Goal: Transaction & Acquisition: Book appointment/travel/reservation

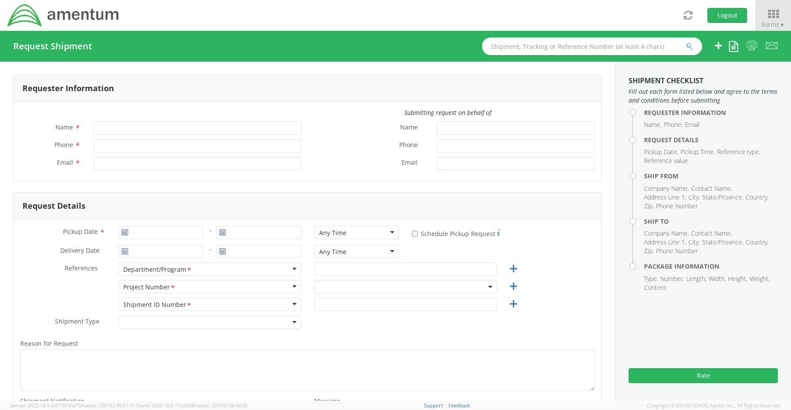
type input "[PERSON_NAME]"
type input "8172241568"
type input "[EMAIL_ADDRESS][PERSON_NAME][DOMAIN_NAME]"
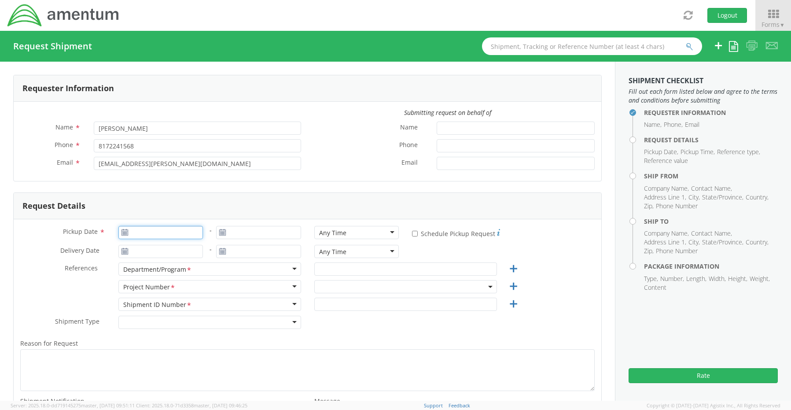
type input "[DATE]"
click at [138, 227] on input "[DATE]" at bounding box center [160, 232] width 85 height 13
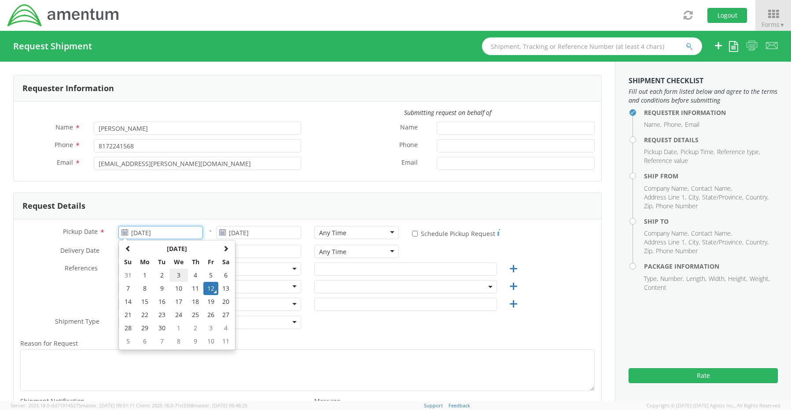
select select "OCCP.600391.00000"
drag, startPoint x: 211, startPoint y: 289, endPoint x: 215, endPoint y: 286, distance: 4.8
click at [211, 289] on td "12" at bounding box center [210, 288] width 15 height 13
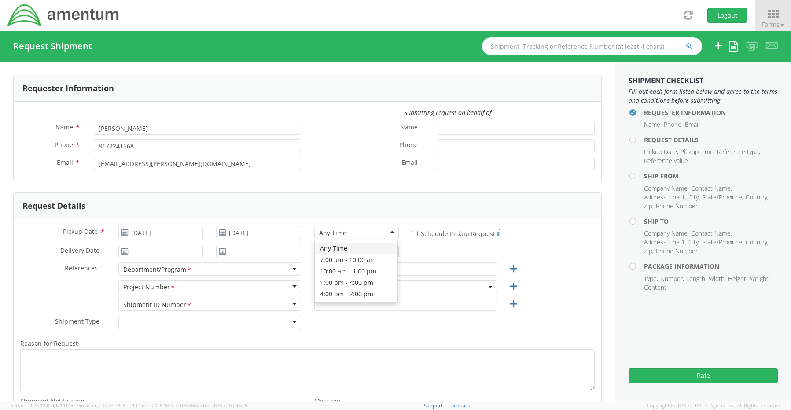
click at [334, 236] on div "Any Time" at bounding box center [332, 233] width 27 height 9
click at [340, 273] on input "text" at bounding box center [405, 268] width 183 height 13
paste input "[PERSON_NAME]"
type input "[PERSON_NAME]"
click at [323, 288] on span "OCCP.600391.00000" at bounding box center [405, 287] width 173 height 8
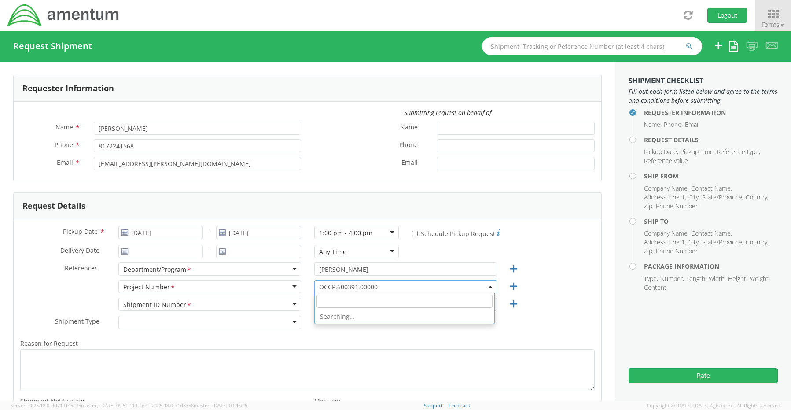
click at [325, 299] on input "search" at bounding box center [405, 301] width 176 height 13
paste input "4856.PM.00.C.000000.0000.0000"
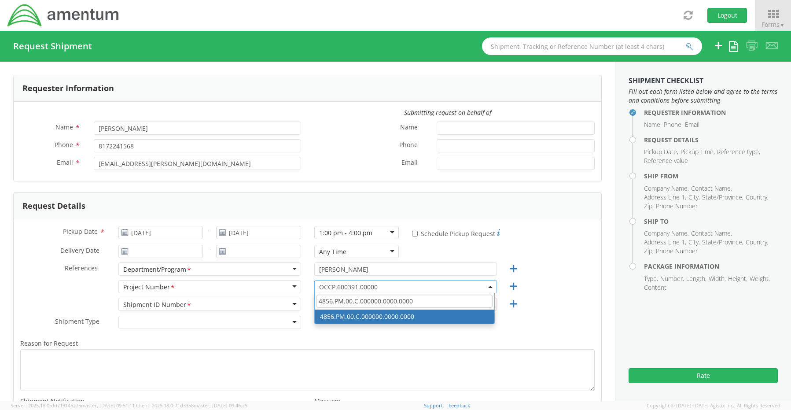
type input "4856.PM.00.C.000000.0000.0000"
select select "4856.PM.00.C.000000.0000.0000"
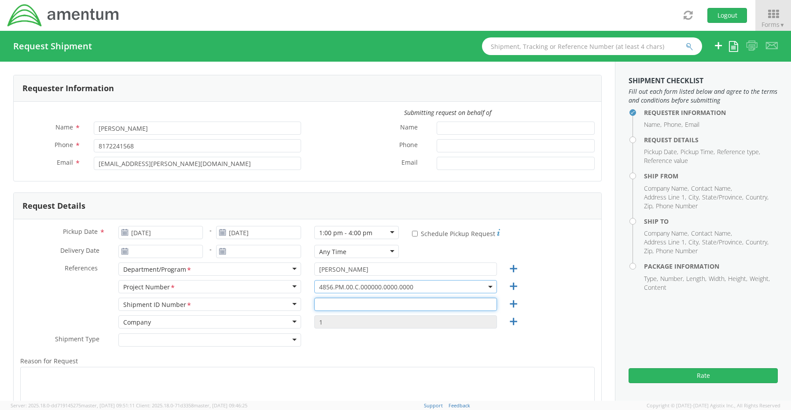
click at [347, 305] on input "text" at bounding box center [405, 304] width 183 height 13
paste input "REQ0207405- [PERSON_NAME]"
type input "REQ0207405- [PERSON_NAME]"
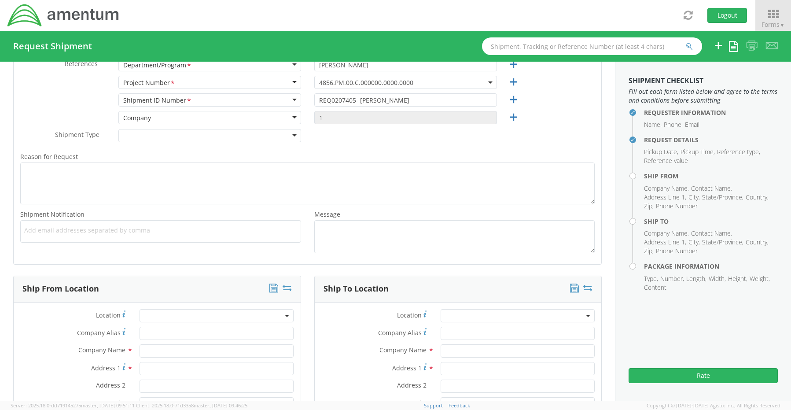
click at [78, 234] on span "Add email addresses separated by comma" at bounding box center [160, 230] width 273 height 9
paste input "[PERSON_NAME][EMAIL_ADDRESS][PERSON_NAME][DOMAIN_NAME]"
type input "[PERSON_NAME][EMAIL_ADDRESS][PERSON_NAME][DOMAIN_NAME]"
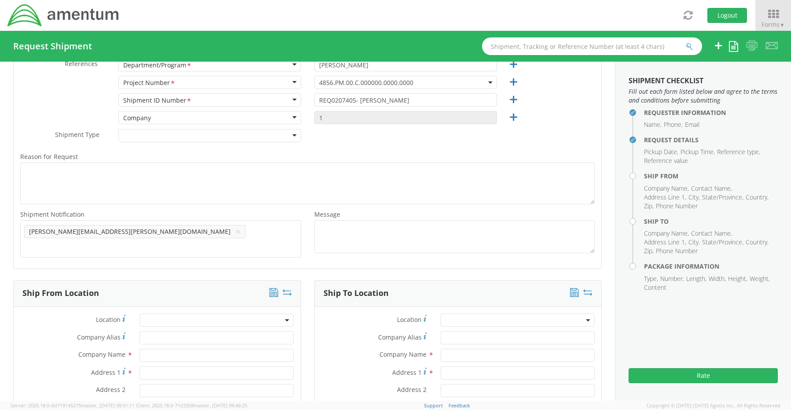
scroll to position [0, 0]
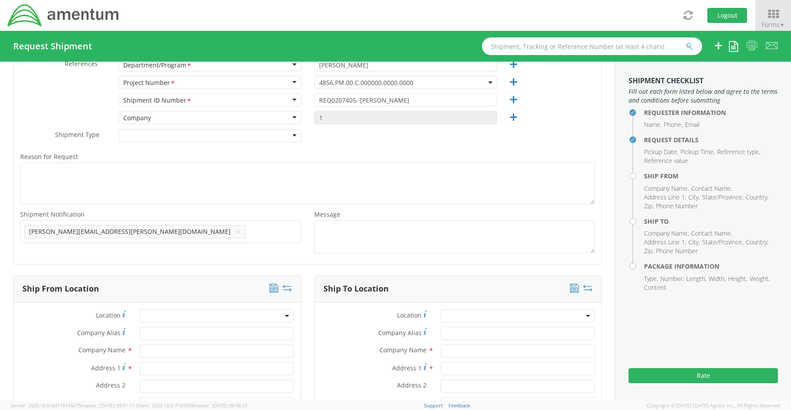
click at [198, 226] on span "Add email addresses separated by comma" at bounding box center [160, 230] width 273 height 9
paste input "[EMAIL_ADDRESS][DOMAIN_NAME]"
type input "[EMAIL_ADDRESS][DOMAIN_NAME]"
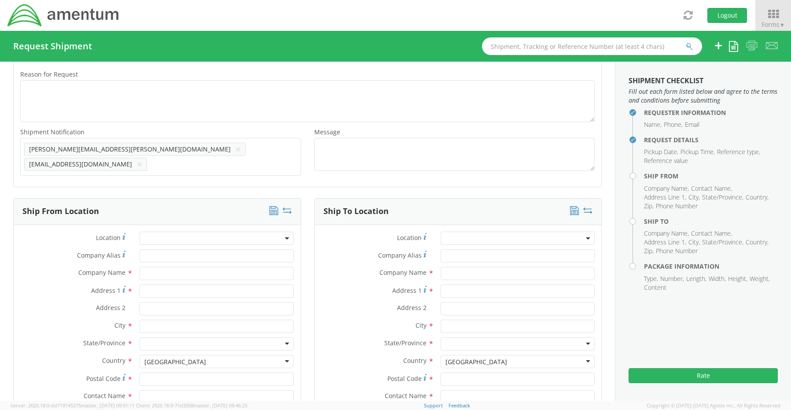
scroll to position [425, 0]
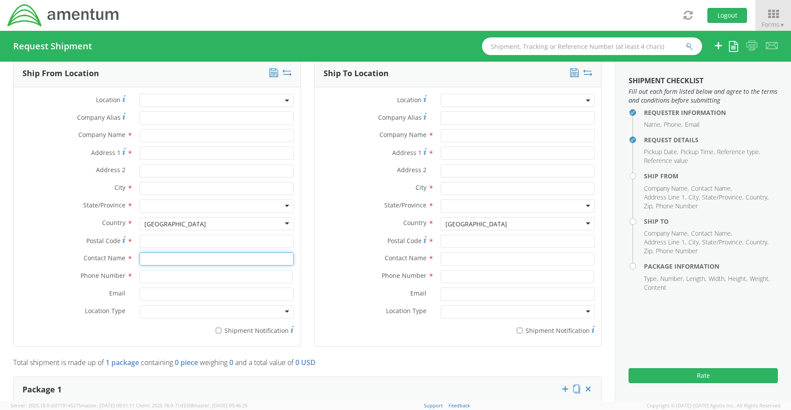
click at [170, 252] on input "text" at bounding box center [217, 258] width 154 height 13
type input "sene"
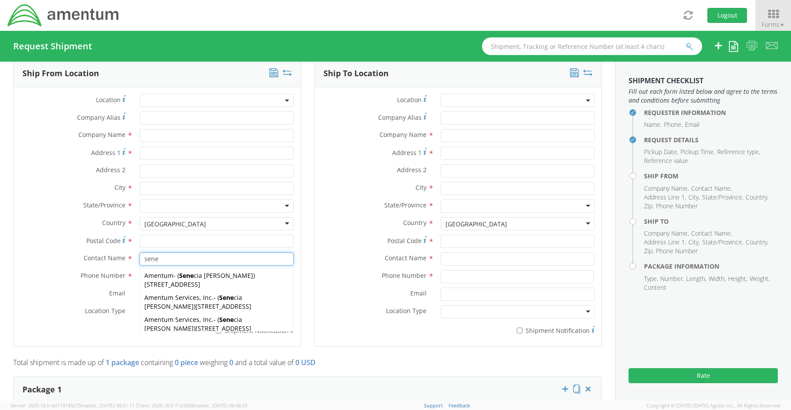
click at [176, 297] on div "Amentum Services, Inc. - ( Sene cia [PERSON_NAME] ) [STREET_ADDRESS]" at bounding box center [216, 302] width 153 height 22
type input "Amentum Services, Inc."
type input "[STREET_ADDRESS]"
type input "[GEOGRAPHIC_DATA]"
type input "76177"
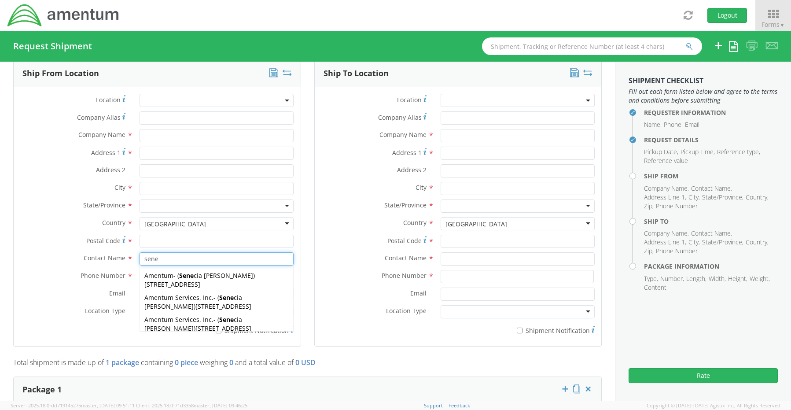
type input "[PERSON_NAME]"
type input "[PHONE_NUMBER]"
type input "[EMAIL_ADDRESS][PERSON_NAME][DOMAIN_NAME]"
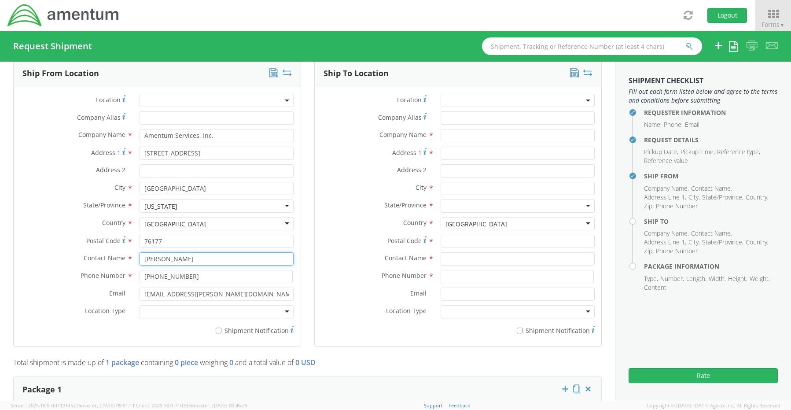
type input "[PERSON_NAME]"
click at [174, 309] on div at bounding box center [217, 311] width 154 height 13
drag, startPoint x: 171, startPoint y: 323, endPoint x: 208, endPoint y: 324, distance: 37.0
click at [221, 327] on label "* Shipment Notification" at bounding box center [217, 330] width 154 height 11
click at [221, 328] on input "* Shipment Notification" at bounding box center [219, 331] width 6 height 6
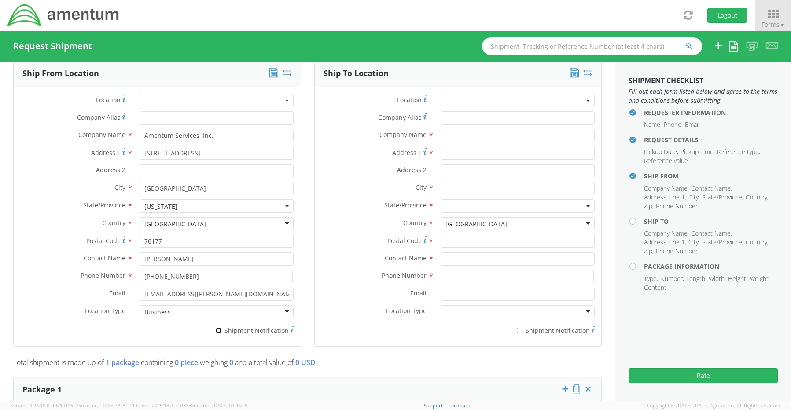
checkbox input "true"
click at [458, 129] on input "text" at bounding box center [518, 135] width 154 height 13
paste input "[PERSON_NAME]"
type input "[PERSON_NAME]"
click at [455, 253] on input "text" at bounding box center [518, 258] width 154 height 13
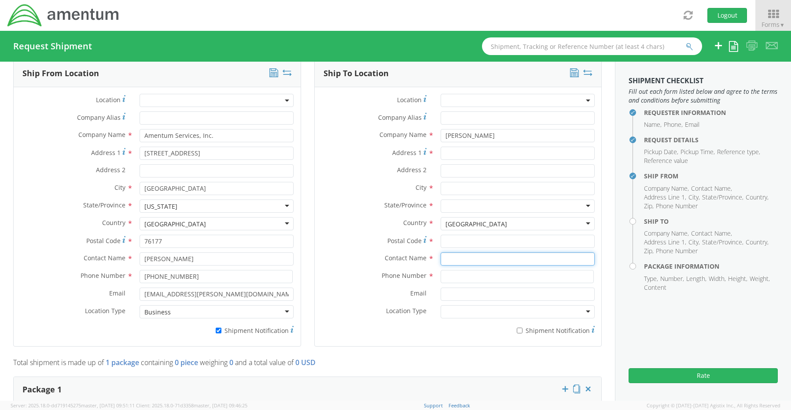
paste input "ATTN To [PERSON_NAME]"
type input "ATTN To [PERSON_NAME]"
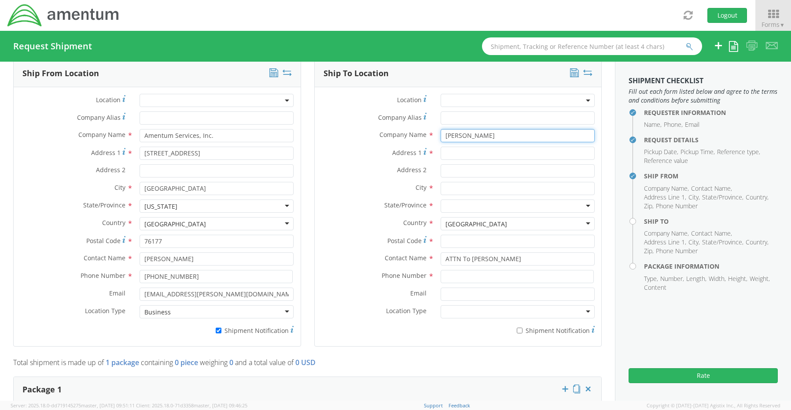
click at [509, 131] on input "[PERSON_NAME]" at bounding box center [518, 135] width 154 height 13
paste input "Amentum,"
type input "[PERSON_NAME] / Amentum"
click at [455, 147] on input "Address 1 *" at bounding box center [518, 153] width 154 height 13
paste input "Bldg. [STREET_ADDRESS][PERSON_NAME]"
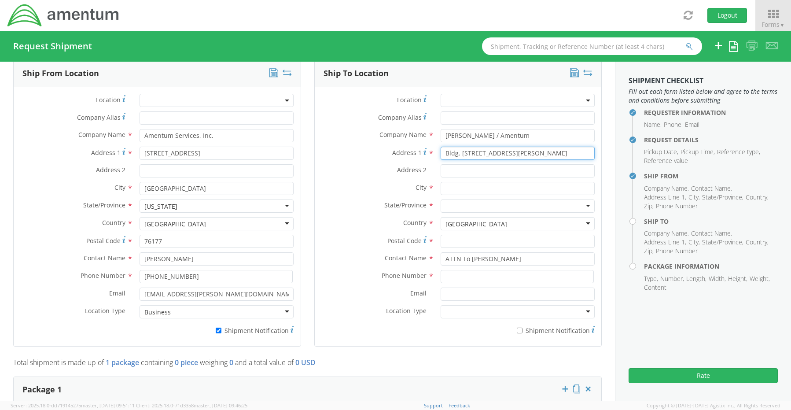
type input "Bldg. [STREET_ADDRESS][PERSON_NAME]"
click at [454, 182] on input "text" at bounding box center [518, 188] width 154 height 13
paste input "Bldg. [STREET_ADDRESS][PERSON_NAME]"
type input "Bldg. [STREET_ADDRESS][PERSON_NAME]"
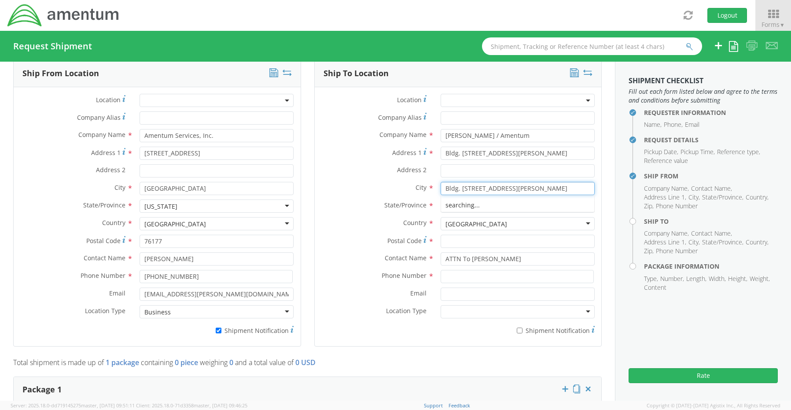
drag, startPoint x: 507, startPoint y: 182, endPoint x: 305, endPoint y: 165, distance: 202.8
click at [310, 166] on div "Ship To Location Location * Company Alias * Company Name * [PERSON_NAME] / Amen…" at bounding box center [458, 208] width 301 height 297
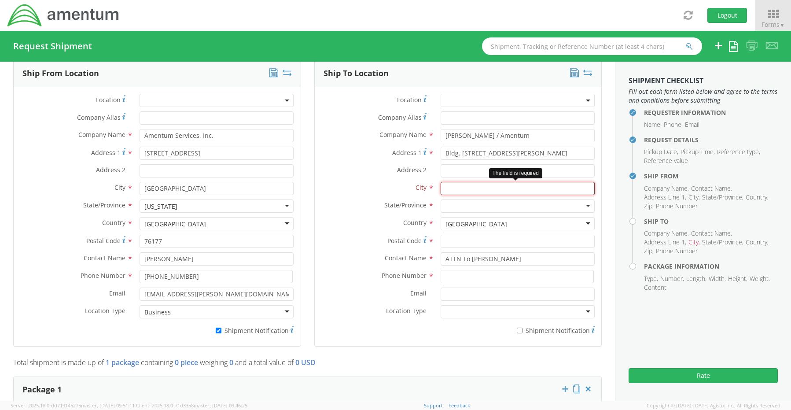
click at [472, 183] on input "text" at bounding box center [518, 188] width 154 height 13
paste input "[GEOGRAPHIC_DATA]"
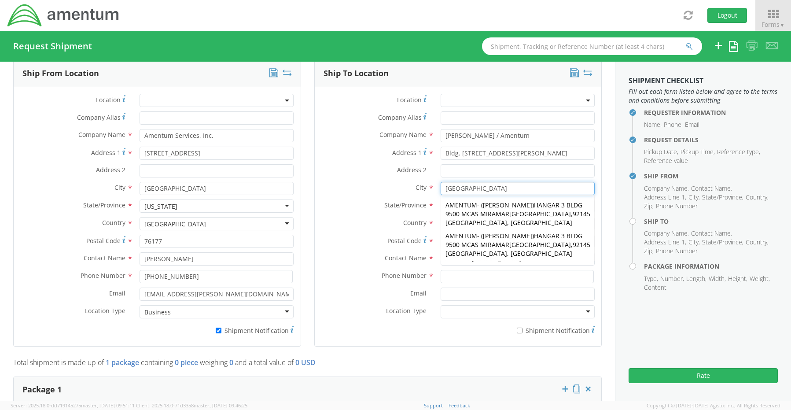
type input "[GEOGRAPHIC_DATA]"
drag, startPoint x: 263, startPoint y: 170, endPoint x: 322, endPoint y: 180, distance: 59.8
click at [266, 171] on input "Address 2 *" at bounding box center [217, 170] width 154 height 13
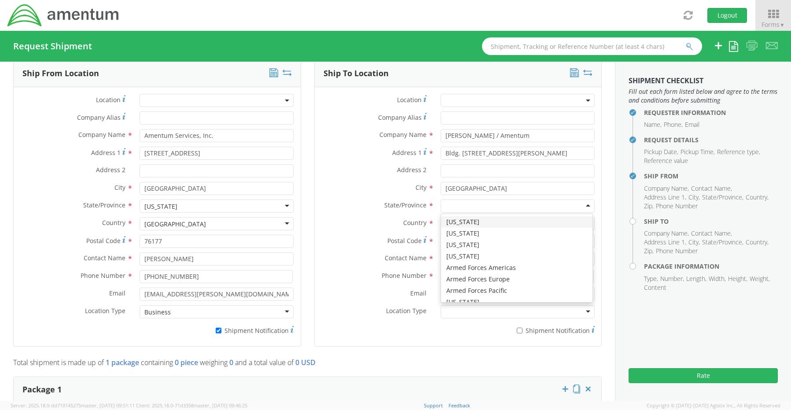
click at [446, 203] on input "select-one" at bounding box center [447, 206] width 2 height 9
type input "c"
drag, startPoint x: 453, startPoint y: 229, endPoint x: 447, endPoint y: 228, distance: 6.4
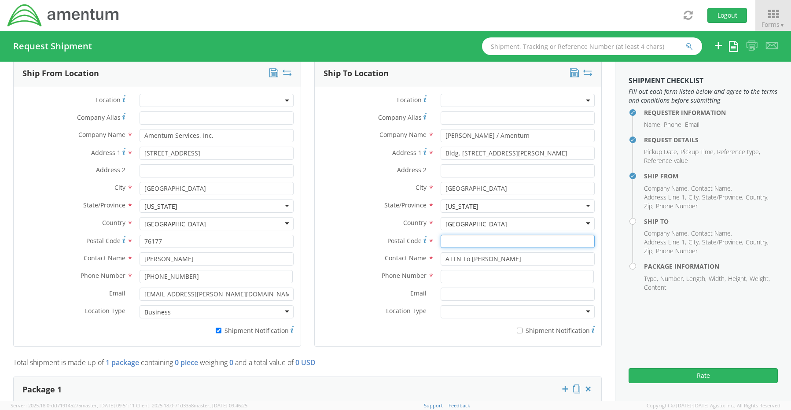
click at [455, 235] on input "Postal Code *" at bounding box center [518, 241] width 154 height 13
paste input "92135"
type input "92135"
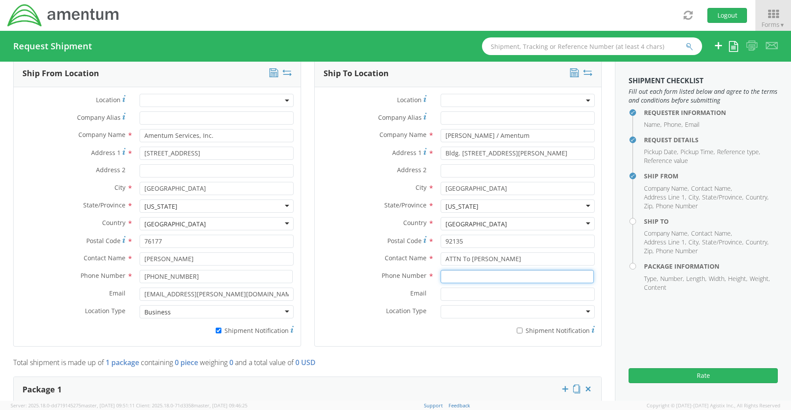
click at [458, 275] on input at bounding box center [517, 276] width 153 height 13
paste input "[PHONE_NUMBER]"
type input "[PHONE_NUMBER]"
click at [466, 291] on input "Email *" at bounding box center [518, 294] width 154 height 13
paste input "[PERSON_NAME][EMAIL_ADDRESS][PERSON_NAME][DOMAIN_NAME]"
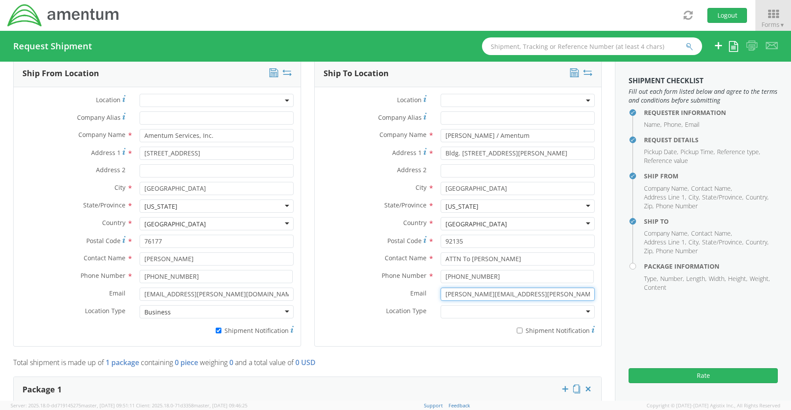
type input "[PERSON_NAME][EMAIL_ADDRESS][PERSON_NAME][DOMAIN_NAME]"
click at [521, 326] on label "* Shipment Notification" at bounding box center [518, 330] width 154 height 11
click at [521, 328] on input "* Shipment Notification" at bounding box center [520, 331] width 6 height 6
checkbox input "true"
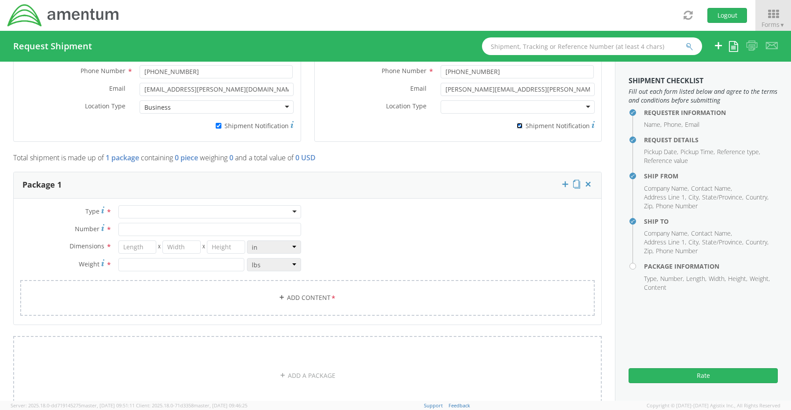
scroll to position [645, 0]
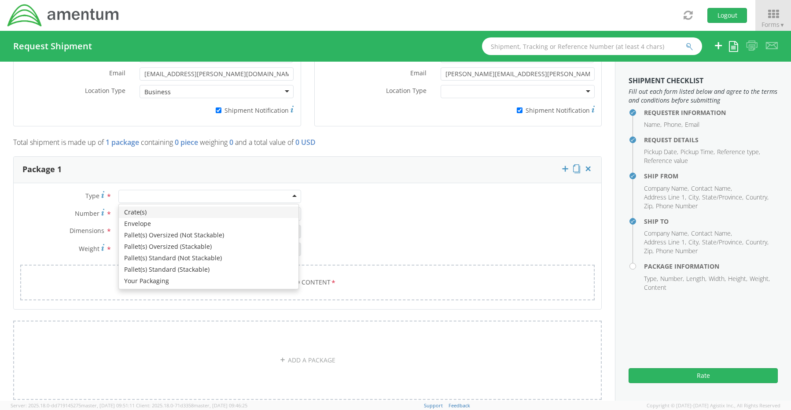
drag, startPoint x: 130, startPoint y: 193, endPoint x: 131, endPoint y: 206, distance: 12.8
click at [129, 192] on div at bounding box center [209, 196] width 183 height 13
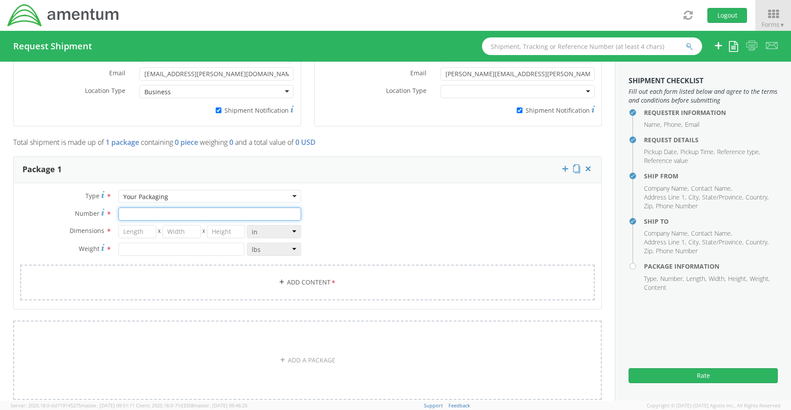
click at [138, 207] on input "Number *" at bounding box center [209, 213] width 183 height 13
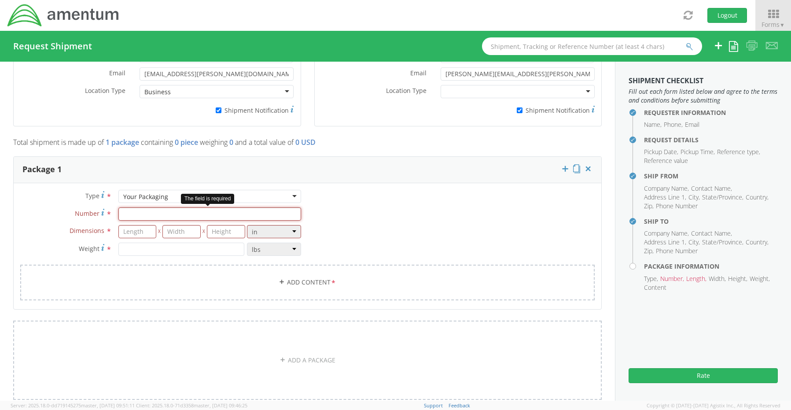
click at [139, 207] on input "Number *" at bounding box center [209, 213] width 183 height 13
type input "1"
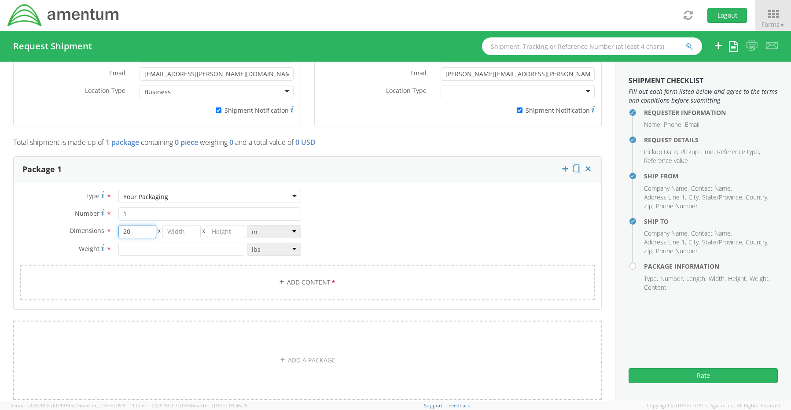
type input "20"
type input "14"
drag, startPoint x: 223, startPoint y: 226, endPoint x: 185, endPoint y: 221, distance: 38.3
click at [189, 225] on div "20 X 14 X 36" at bounding box center [181, 231] width 127 height 13
type input "3"
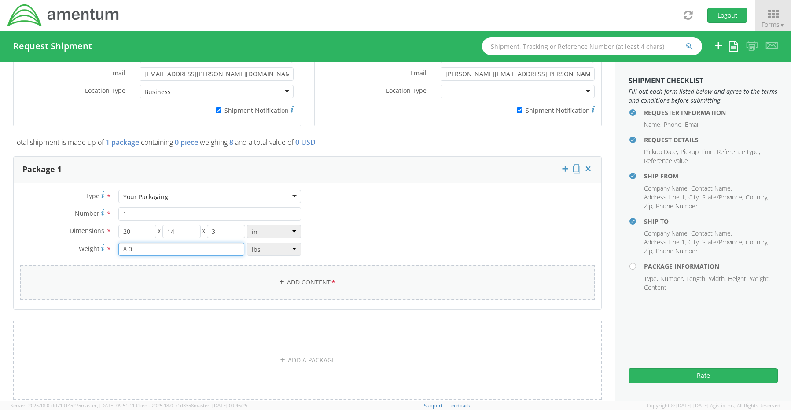
type input "8.0"
click at [322, 279] on link "Add Content *" at bounding box center [307, 283] width 575 height 36
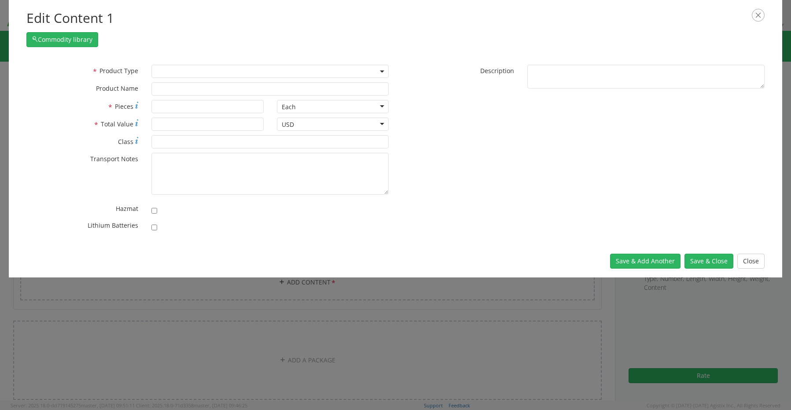
click at [171, 71] on span at bounding box center [270, 71] width 237 height 13
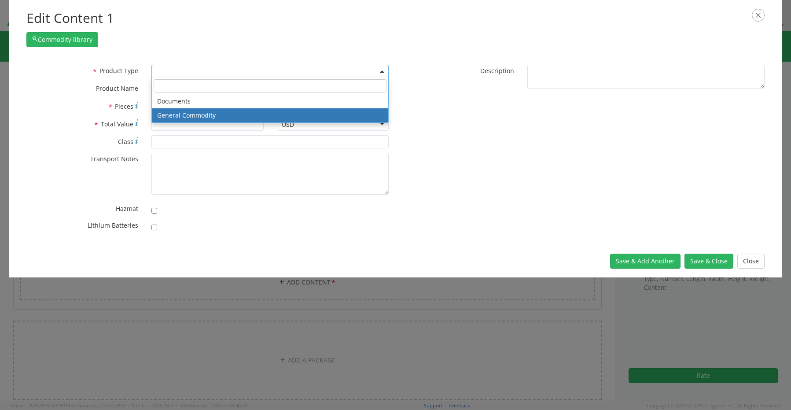
select select "COMMODITY"
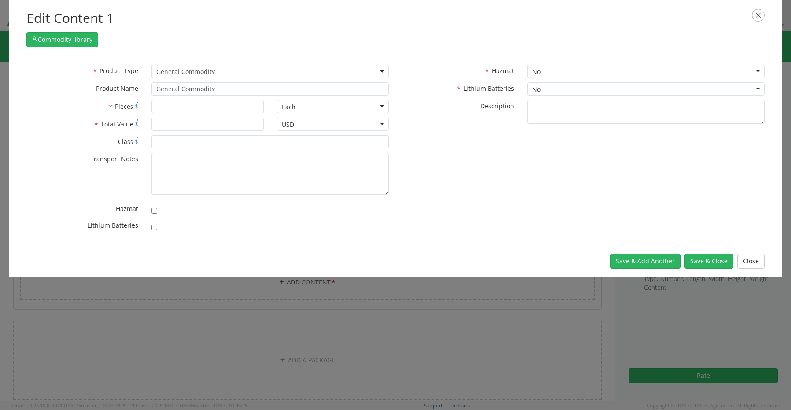
drag, startPoint x: 252, startPoint y: 96, endPoint x: 154, endPoint y: 86, distance: 98.2
click at [154, 86] on div "* Product Type Documents General Commodity General Commodity * Product Name Gen…" at bounding box center [208, 82] width 376 height 35
click at [236, 87] on input "General Commodity" at bounding box center [270, 88] width 237 height 13
paste input "10-Key Laptop- CORP027118 (FF9PGB4)"
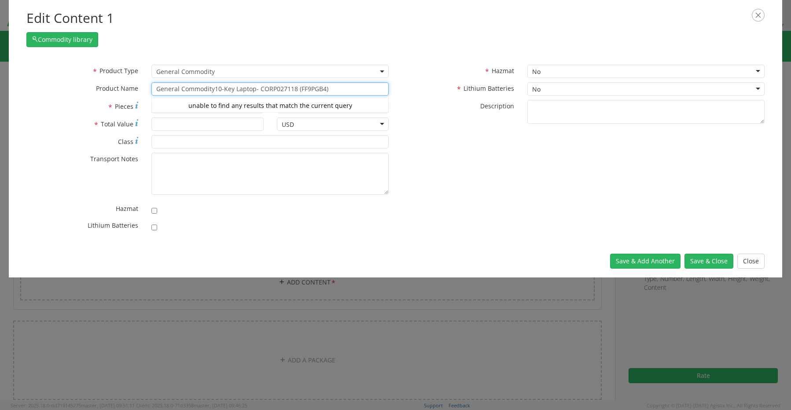
drag, startPoint x: 216, startPoint y: 92, endPoint x: 101, endPoint y: 82, distance: 115.4
click at [114, 83] on div "* Product Name General Commodity10-Key Laptop- CORP027118 (FF9PGB4) unable to f…" at bounding box center [208, 88] width 376 height 13
type input "10-Key Laptop- CORP027118 (FF9PGB4)"
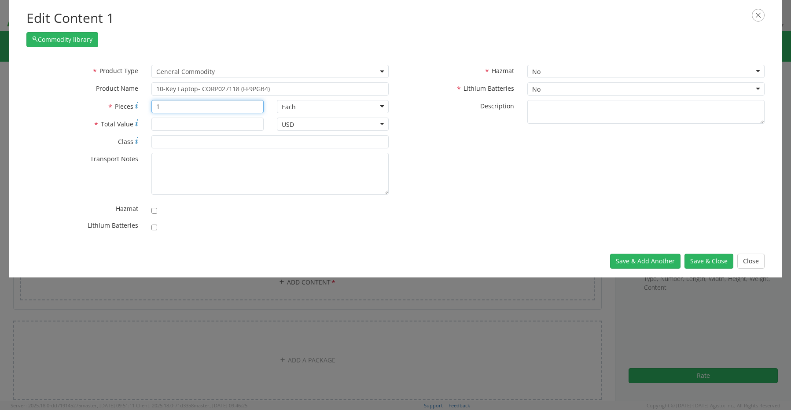
type input "1"
click at [158, 124] on input "* Total Value" at bounding box center [208, 124] width 112 height 13
type input "1550.00"
click at [155, 228] on input "checkbox" at bounding box center [155, 228] width 6 height 6
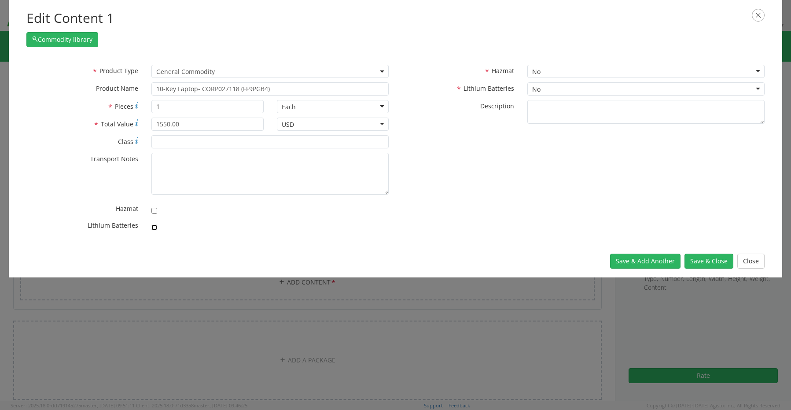
checkbox input "true"
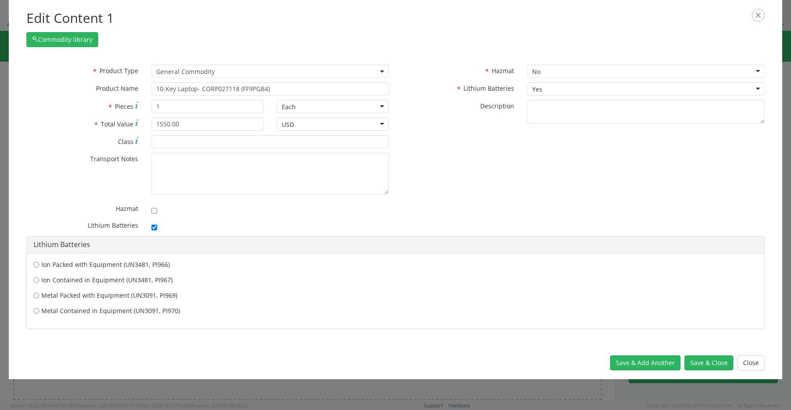
click at [65, 280] on label "Ion Contained in Equipment (UN3481, PI967)" at bounding box center [395, 280] width 724 height 9
click at [39, 280] on input "Ion Contained in Equipment (UN3481, PI967)" at bounding box center [36, 280] width 6 height 9
radio input "true"
click at [712, 360] on button "Save & Close" at bounding box center [709, 362] width 49 height 15
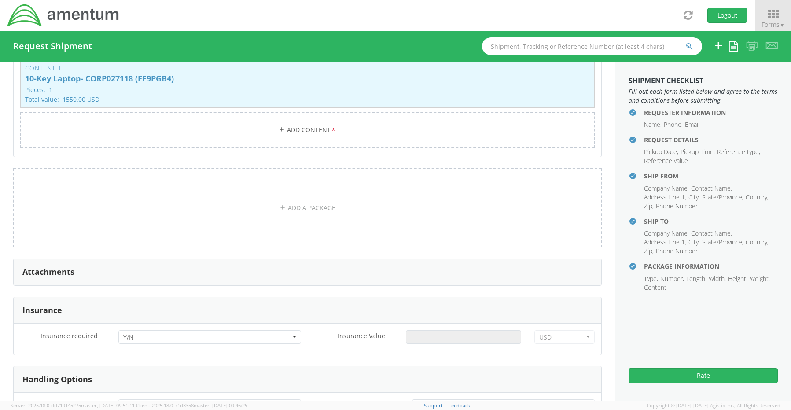
scroll to position [865, 0]
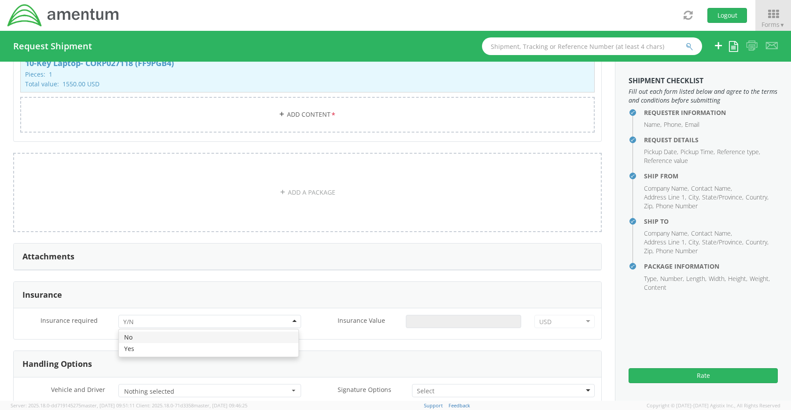
click at [144, 318] on div at bounding box center [209, 321] width 183 height 13
click at [436, 322] on input "Insurance Value *" at bounding box center [463, 321] width 115 height 13
type input "1550.00"
click at [421, 387] on input "select-one" at bounding box center [426, 391] width 19 height 9
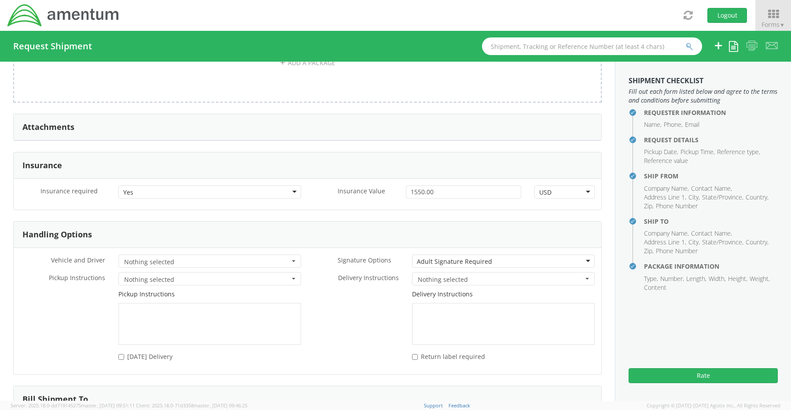
scroll to position [1079, 0]
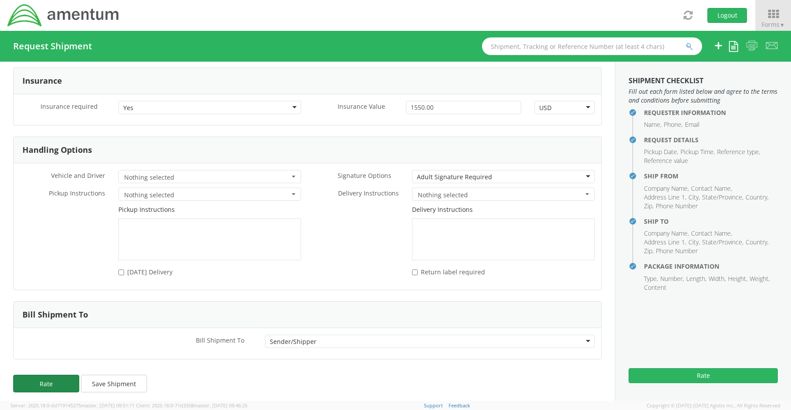
click at [50, 377] on button "Rate" at bounding box center [46, 384] width 66 height 18
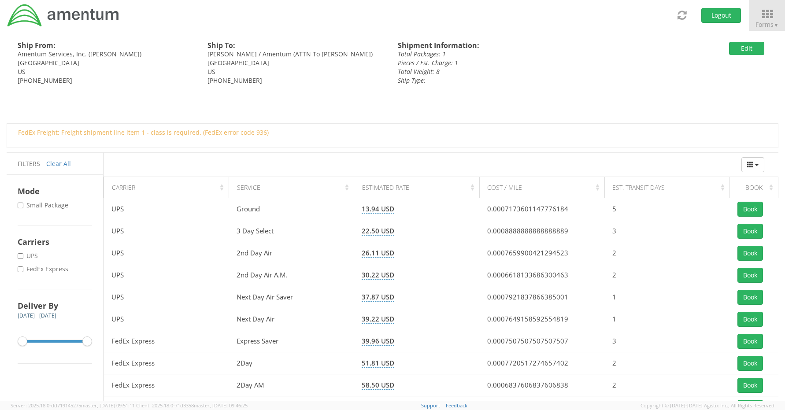
click at [56, 269] on label "* FedEx Express" at bounding box center [44, 269] width 52 height 9
click at [23, 269] on input "* FedEx Express" at bounding box center [21, 269] width 6 height 6
checkbox input "true"
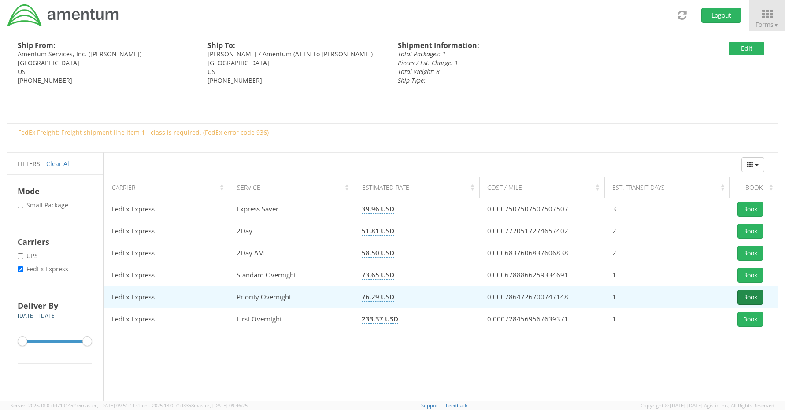
click at [747, 294] on button "Book" at bounding box center [750, 297] width 26 height 15
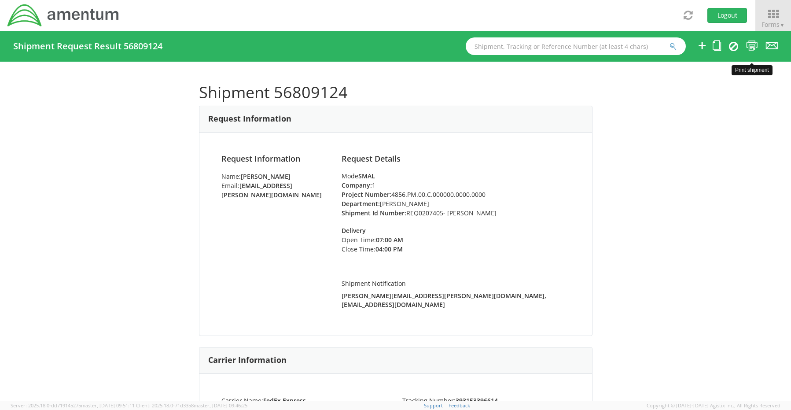
click at [756, 46] on icon at bounding box center [753, 45] width 12 height 11
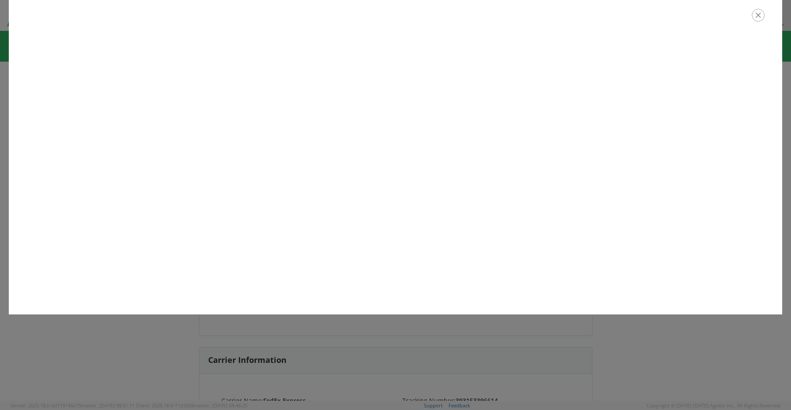
click at [760, 15] on icon "button" at bounding box center [758, 15] width 13 height 13
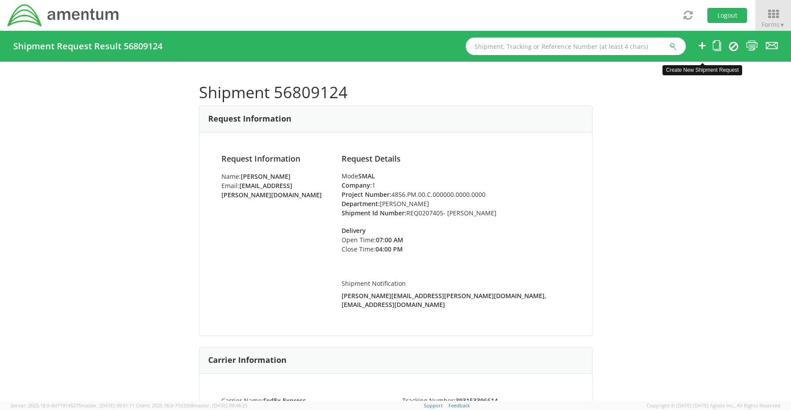
click at [704, 45] on icon at bounding box center [702, 45] width 11 height 11
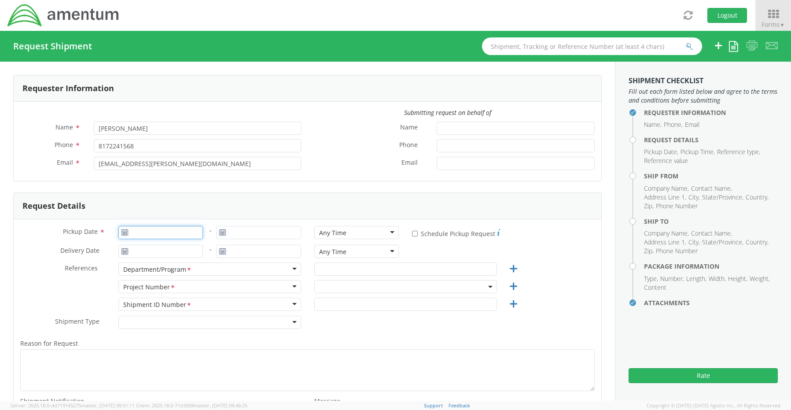
type input "[DATE]"
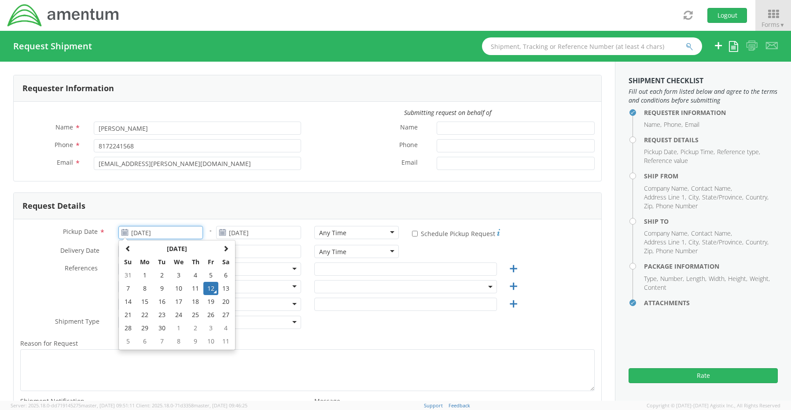
click at [148, 232] on input "[DATE]" at bounding box center [160, 232] width 85 height 13
click at [209, 286] on td "12" at bounding box center [210, 288] width 15 height 13
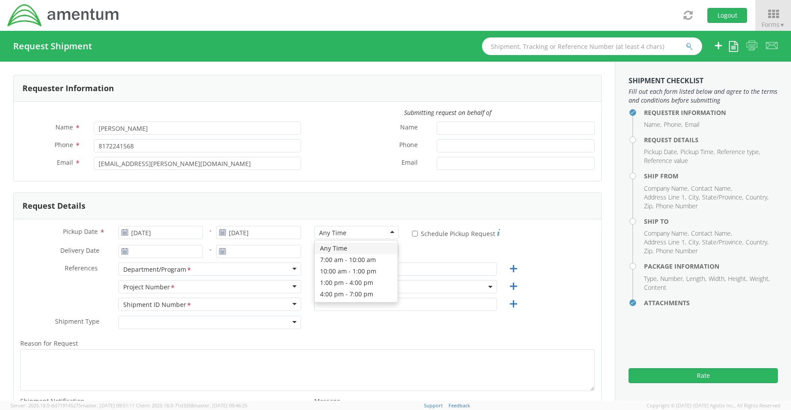
click at [341, 236] on div "Any Time" at bounding box center [332, 233] width 27 height 9
select select "OCCP.600391.00000"
click at [340, 270] on input "text" at bounding box center [405, 268] width 183 height 13
paste input "[PERSON_NAME]"
type input "[PERSON_NAME]"
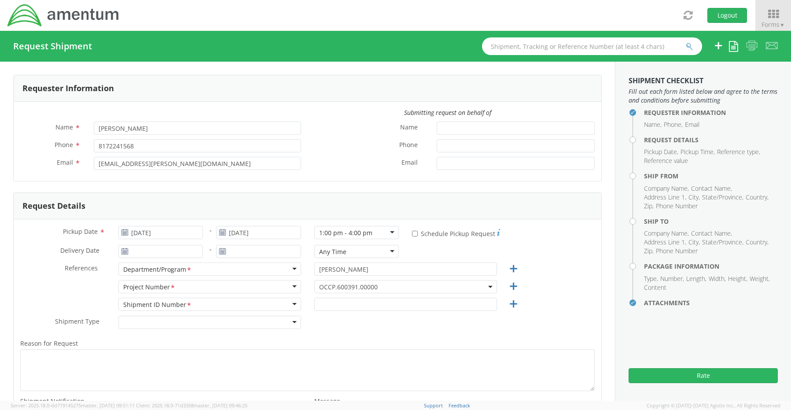
drag, startPoint x: 326, startPoint y: 286, endPoint x: 328, endPoint y: 292, distance: 6.5
click at [327, 288] on span "OCCP.600391.00000" at bounding box center [405, 287] width 173 height 8
click at [330, 303] on input "search" at bounding box center [405, 301] width 176 height 13
paste input "OVHD.100111.00000"
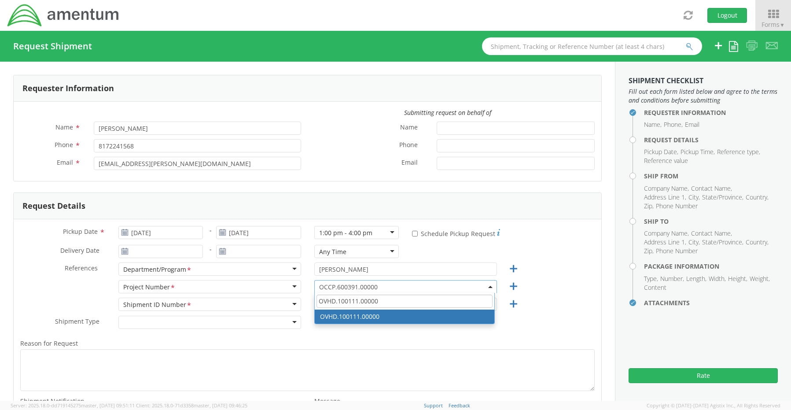
type input "OVHD.100111.00000"
select select "OVHD.100111.00000"
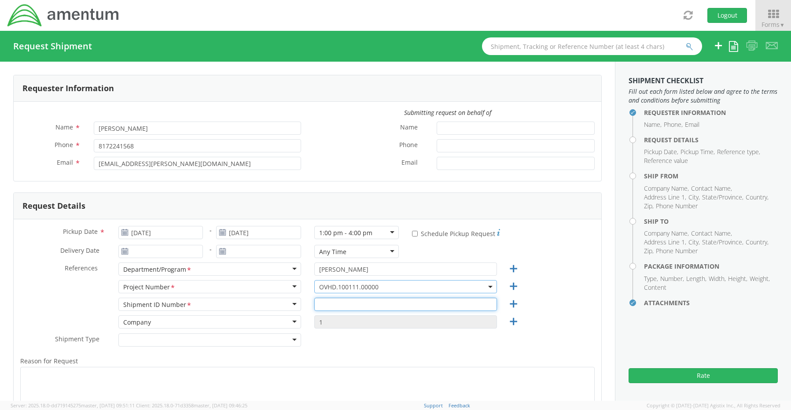
click at [336, 304] on input "text" at bounding box center [405, 304] width 183 height 13
paste input "REQ0229657- [PERSON_NAME]"
type input "REQ0229657- [PERSON_NAME]"
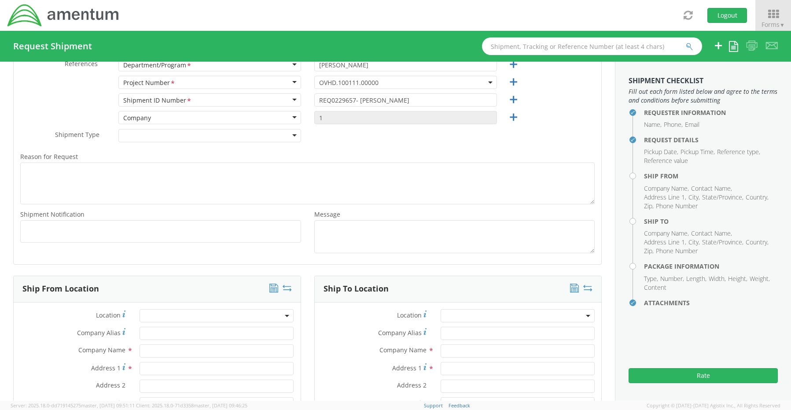
click at [42, 230] on span "Add email addresses separated by comma" at bounding box center [160, 230] width 273 height 9
paste input "[PERSON_NAME][EMAIL_ADDRESS][PERSON_NAME][DOMAIN_NAME]"
type input "[PERSON_NAME][EMAIL_ADDRESS][PERSON_NAME][DOMAIN_NAME]"
click at [196, 229] on span "Add email addresses separated by comma" at bounding box center [160, 230] width 273 height 9
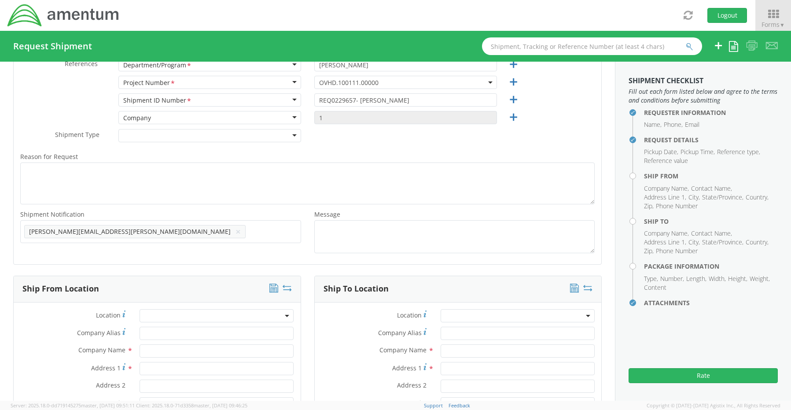
paste input "[EMAIL_ADDRESS][DOMAIN_NAME]"
type input "[EMAIL_ADDRESS][DOMAIN_NAME]"
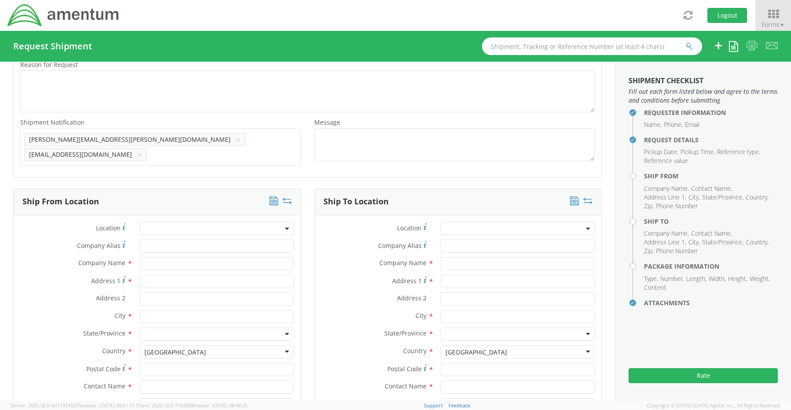
scroll to position [381, 0]
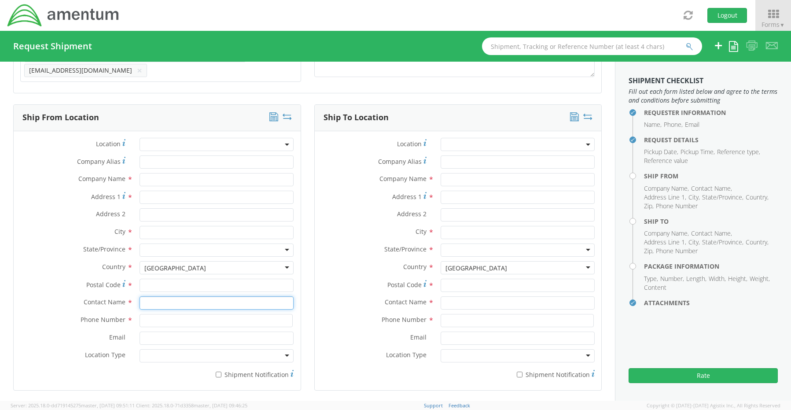
click at [155, 302] on input "text" at bounding box center [217, 302] width 154 height 13
type input "sene"
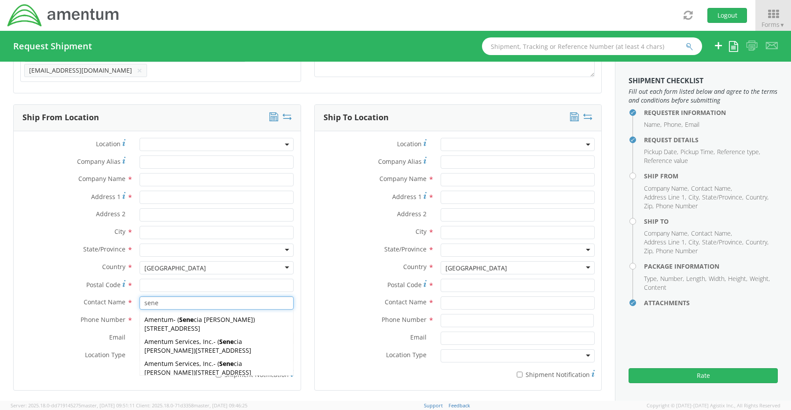
click at [196, 346] on span "[STREET_ADDRESS]" at bounding box center [224, 350] width 56 height 8
type input "Amentum Services, Inc."
type input "[STREET_ADDRESS]"
type input "[GEOGRAPHIC_DATA]"
type input "76177"
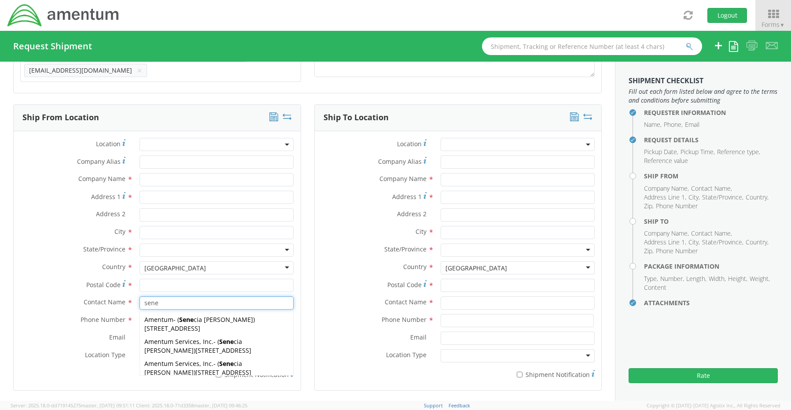
type input "[PERSON_NAME]"
type input "[PHONE_NUMBER]"
type input "[EMAIL_ADDRESS][PERSON_NAME][DOMAIN_NAME]"
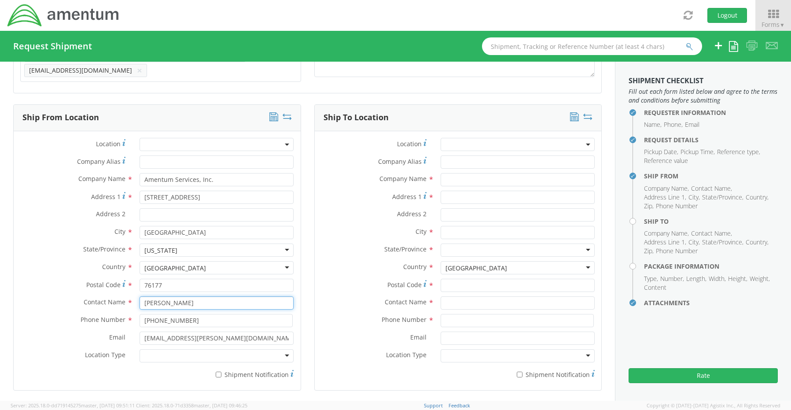
type input "[PERSON_NAME]"
click at [152, 354] on div at bounding box center [217, 355] width 154 height 13
click at [219, 372] on input "* Shipment Notification" at bounding box center [219, 375] width 6 height 6
checkbox input "true"
click at [468, 174] on input "text" at bounding box center [518, 179] width 154 height 13
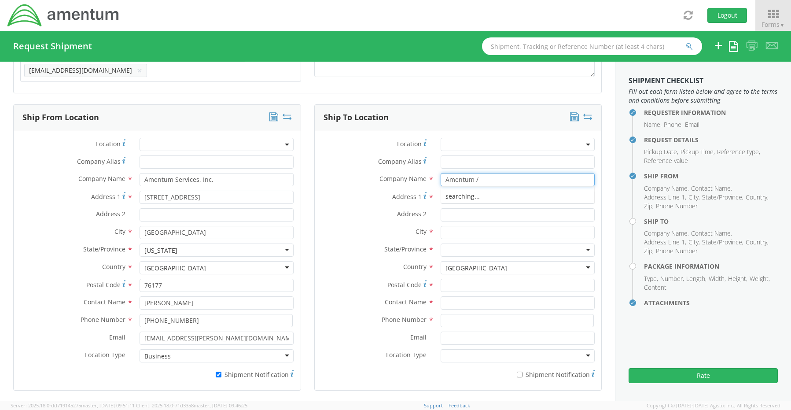
paste input "[PERSON_NAME]"
type input "Amentum / [PERSON_NAME]"
click at [466, 296] on input "text" at bounding box center [518, 302] width 154 height 13
paste input "[PERSON_NAME]"
type input "[PERSON_NAME]"
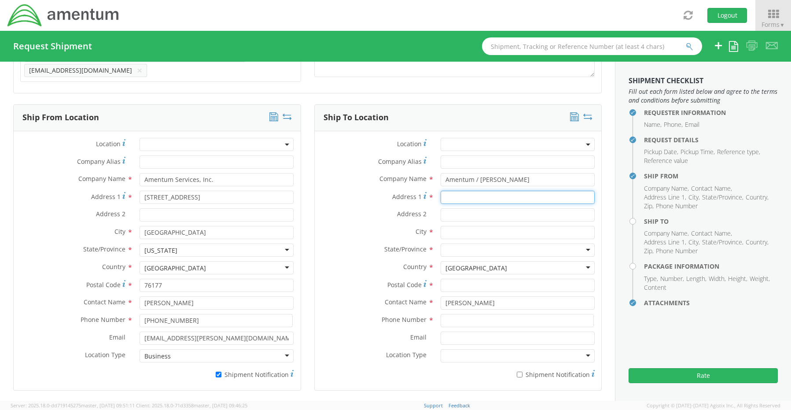
click at [464, 191] on input "Address 1 *" at bounding box center [518, 197] width 154 height 13
paste input "[STREET_ADDRESS]"
type input "[STREET_ADDRESS]"
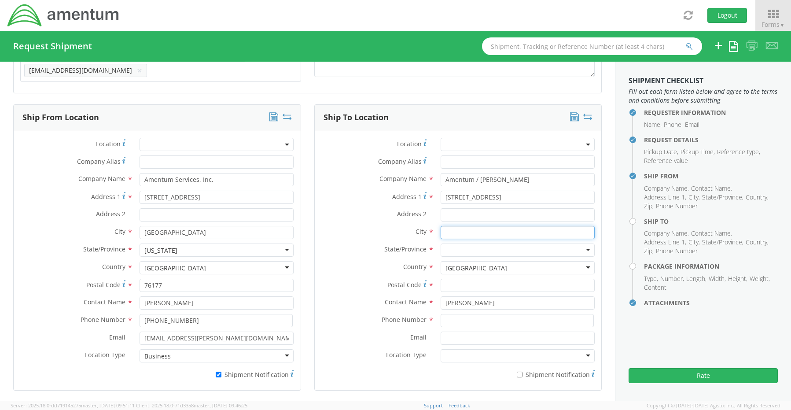
click at [460, 226] on input "text" at bounding box center [518, 232] width 154 height 13
paste input "Southern Pines,"
type input "Southern Pines"
click at [448, 249] on div at bounding box center [518, 250] width 154 height 13
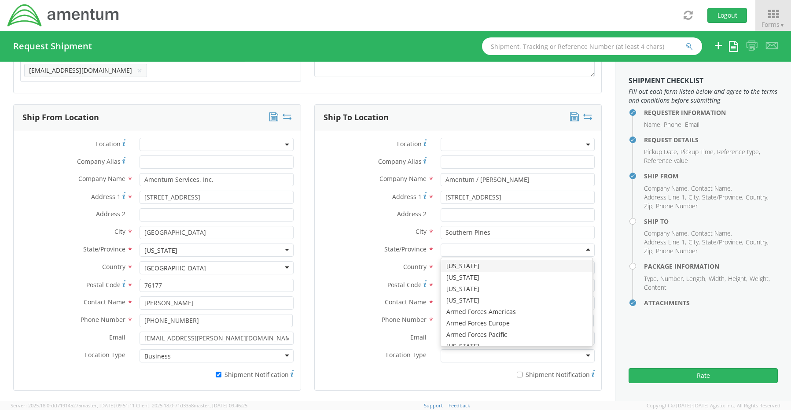
type input "n"
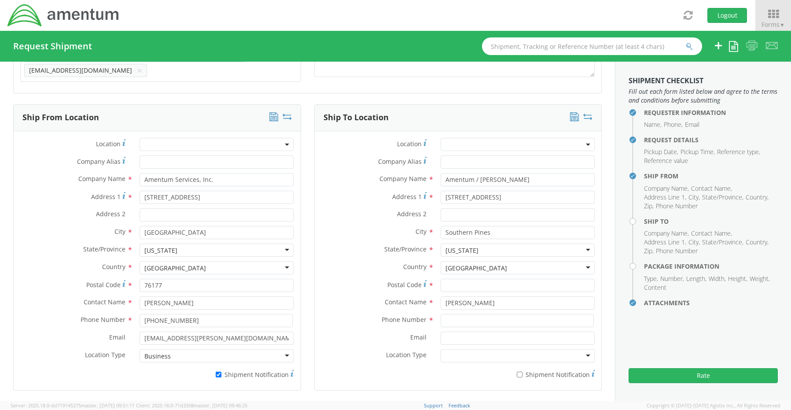
scroll to position [0, 0]
click at [460, 288] on div "Postal Code *" at bounding box center [458, 288] width 287 height 18
click at [457, 281] on input "Postal Code *" at bounding box center [518, 285] width 154 height 13
paste input "28387"
type input "28387"
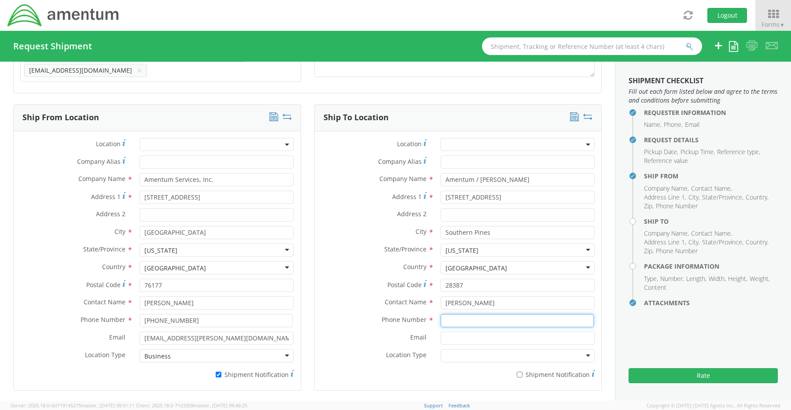
click at [450, 318] on input at bounding box center [517, 320] width 153 height 13
paste input "[PHONE_NUMBER]"
type input "[PHONE_NUMBER]"
click at [462, 334] on input "Email *" at bounding box center [518, 338] width 154 height 13
paste input "[PERSON_NAME][EMAIL_ADDRESS][PERSON_NAME][DOMAIN_NAME]"
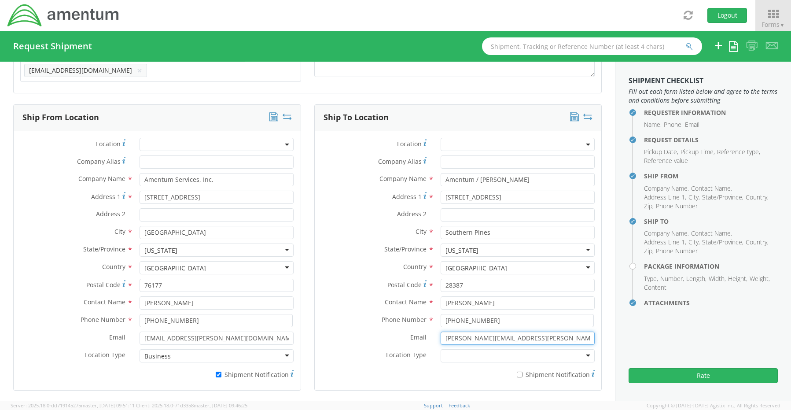
type input "[PERSON_NAME][EMAIL_ADDRESS][PERSON_NAME][DOMAIN_NAME]"
click at [517, 372] on input "* Shipment Notification" at bounding box center [520, 375] width 6 height 6
checkbox input "true"
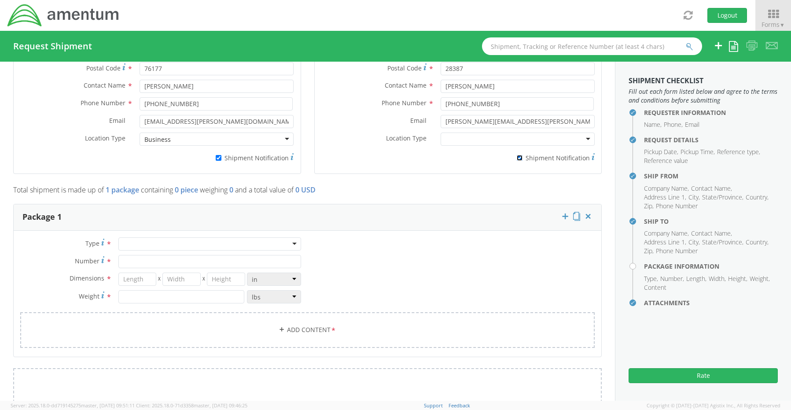
scroll to position [601, 0]
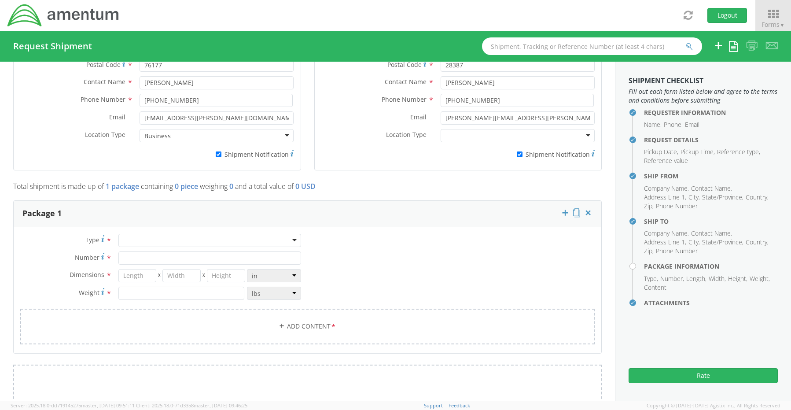
click at [133, 241] on div at bounding box center [209, 240] width 183 height 13
click at [132, 251] on input "Number *" at bounding box center [209, 257] width 183 height 13
type input "1"
type input "20"
type input "18"
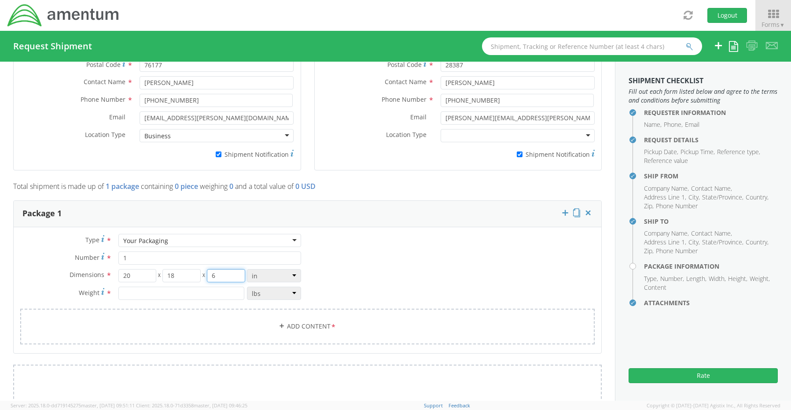
type input "6"
type input "10.0"
click at [296, 321] on link "Add Content *" at bounding box center [307, 327] width 575 height 36
select select
type input "General Commodity"
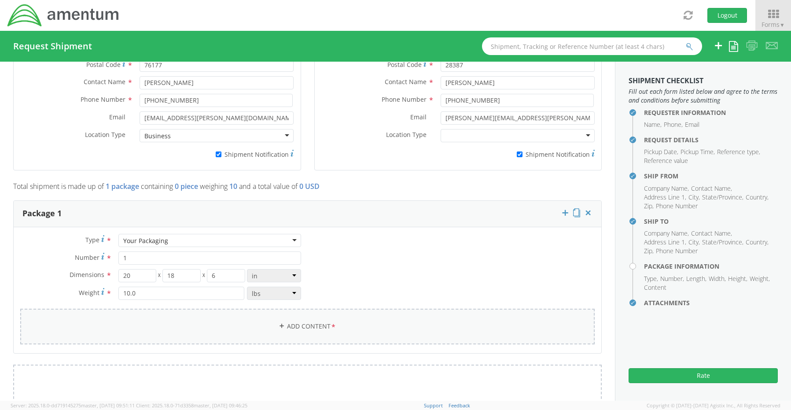
checkbox input "false"
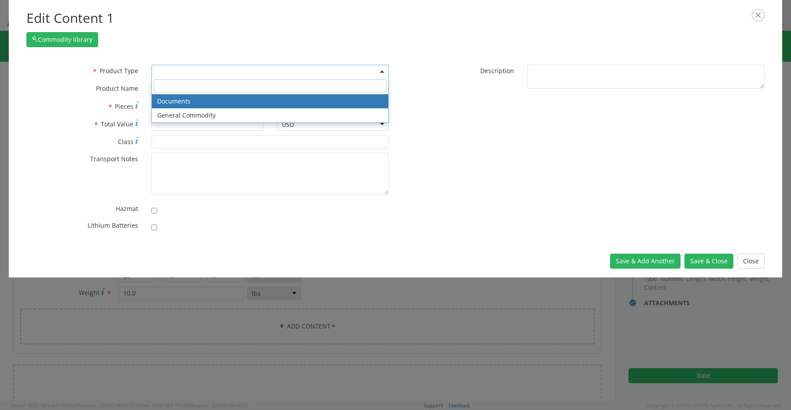
click at [165, 75] on agx-select2 "Documents General Commodity Documents General Commodity" at bounding box center [270, 71] width 237 height 8
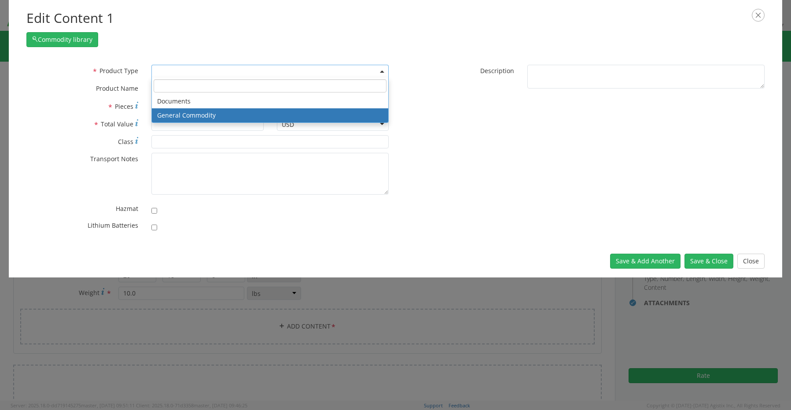
select select "COMMODITY"
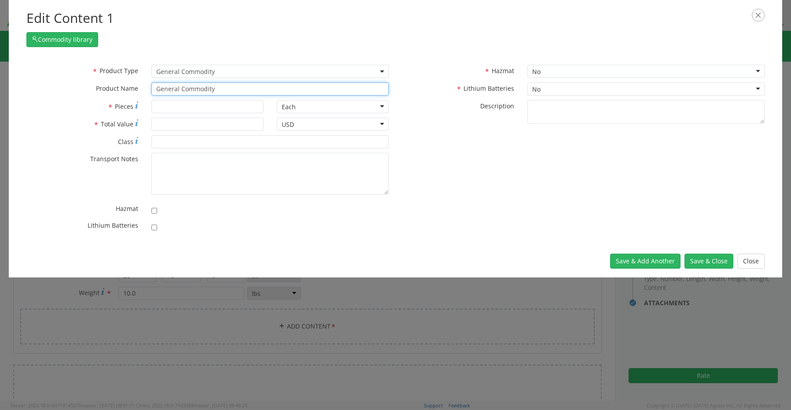
drag, startPoint x: 225, startPoint y: 88, endPoint x: 144, endPoint y: 91, distance: 80.7
click at [148, 90] on div "General Commodity unable to find any results that match the current query" at bounding box center [270, 88] width 251 height 13
paste input "Standard Laptop- CORP026711 (DDY1184) KBM Combo"
type input "Standard Laptop- CORP026711 (DDY1184) KBM Combo"
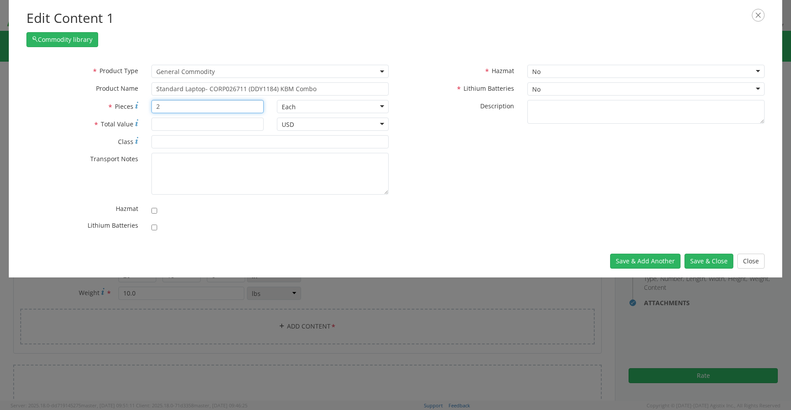
type input "2"
type input "1550.00"
click at [154, 225] on label at bounding box center [157, 226] width 11 height 11
click at [156, 228] on input "checkbox" at bounding box center [155, 228] width 6 height 6
checkbox input "true"
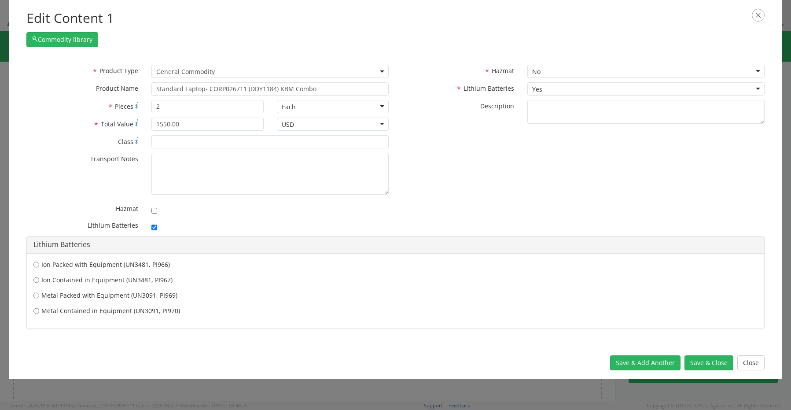
click at [63, 280] on label "Ion Contained in Equipment (UN3481, PI967)" at bounding box center [395, 280] width 724 height 9
click at [39, 280] on input "Ion Contained in Equipment (UN3481, PI967)" at bounding box center [36, 280] width 6 height 9
radio input "true"
click at [706, 362] on button "Save & Close" at bounding box center [709, 362] width 49 height 15
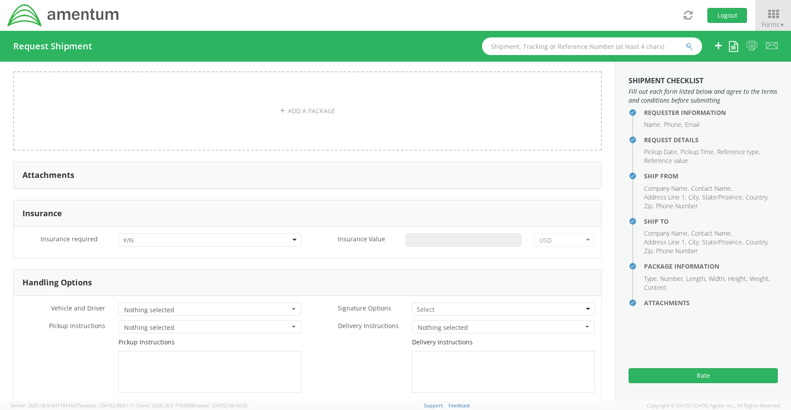
scroll to position [953, 0]
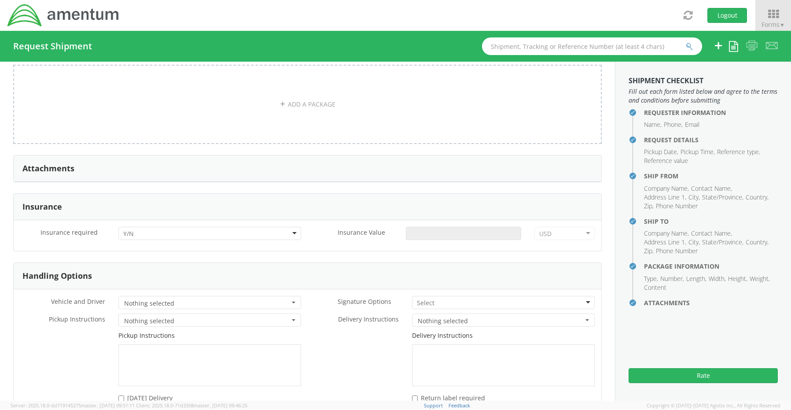
drag, startPoint x: 127, startPoint y: 230, endPoint x: 132, endPoint y: 234, distance: 5.9
click at [127, 230] on input "select-one" at bounding box center [129, 233] width 12 height 9
click at [416, 233] on input "Insurance Value *" at bounding box center [463, 233] width 115 height 13
type input "1550.00"
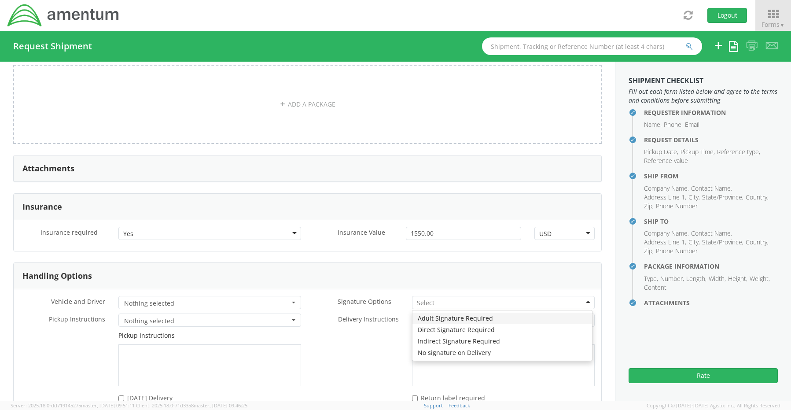
click at [424, 299] on input "select-one" at bounding box center [426, 303] width 19 height 9
click at [428, 299] on div "Direct Signature Required" at bounding box center [455, 303] width 77 height 9
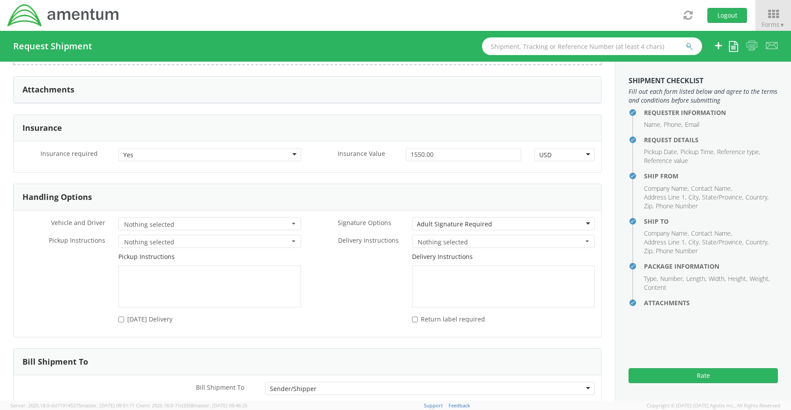
scroll to position [1079, 0]
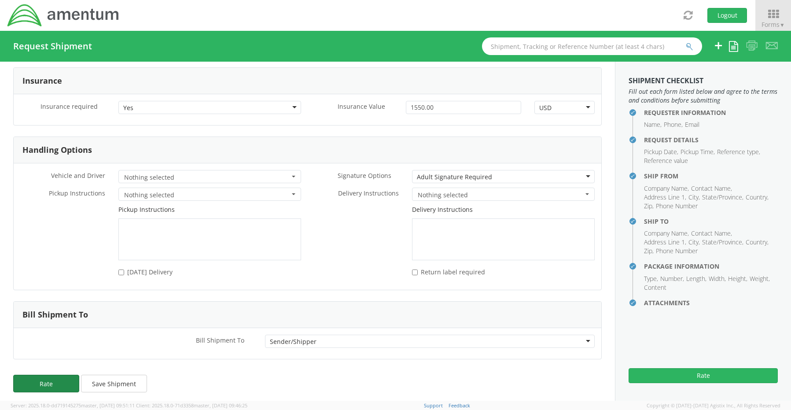
click at [50, 381] on button "Rate" at bounding box center [46, 384] width 66 height 18
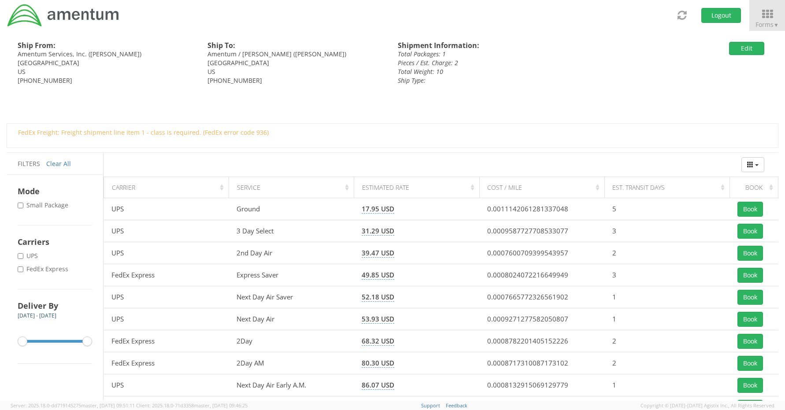
click at [59, 269] on label "* FedEx Express" at bounding box center [44, 269] width 52 height 9
click at [23, 269] on input "* FedEx Express" at bounding box center [21, 269] width 6 height 6
checkbox input "true"
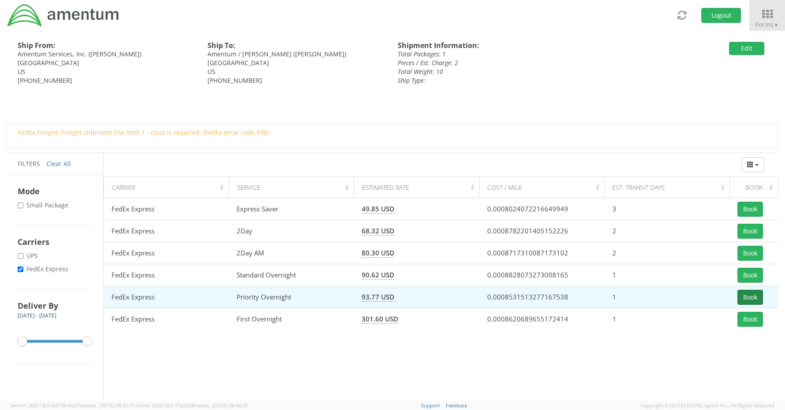
click at [750, 297] on button "Book" at bounding box center [750, 297] width 26 height 15
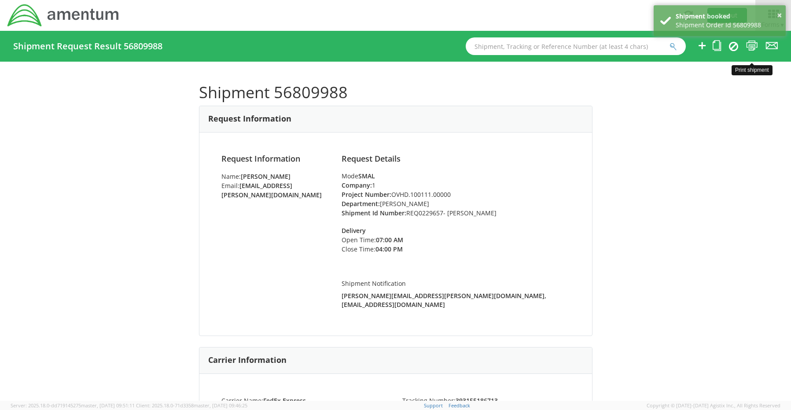
click at [754, 47] on icon at bounding box center [753, 45] width 12 height 11
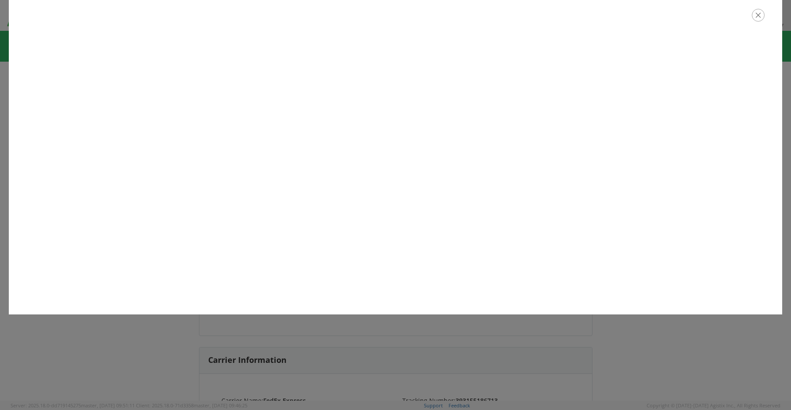
click at [760, 15] on icon "button" at bounding box center [758, 15] width 13 height 13
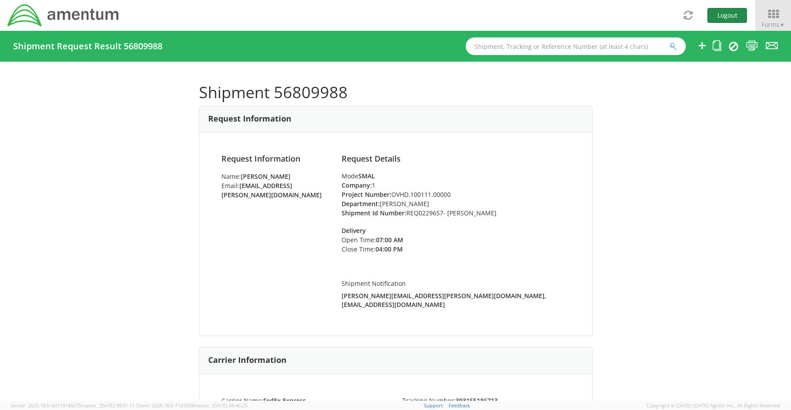
click at [720, 8] on button "Logout" at bounding box center [728, 15] width 40 height 15
click at [722, 12] on button "Logout" at bounding box center [728, 15] width 40 height 15
